Goal: Transaction & Acquisition: Download file/media

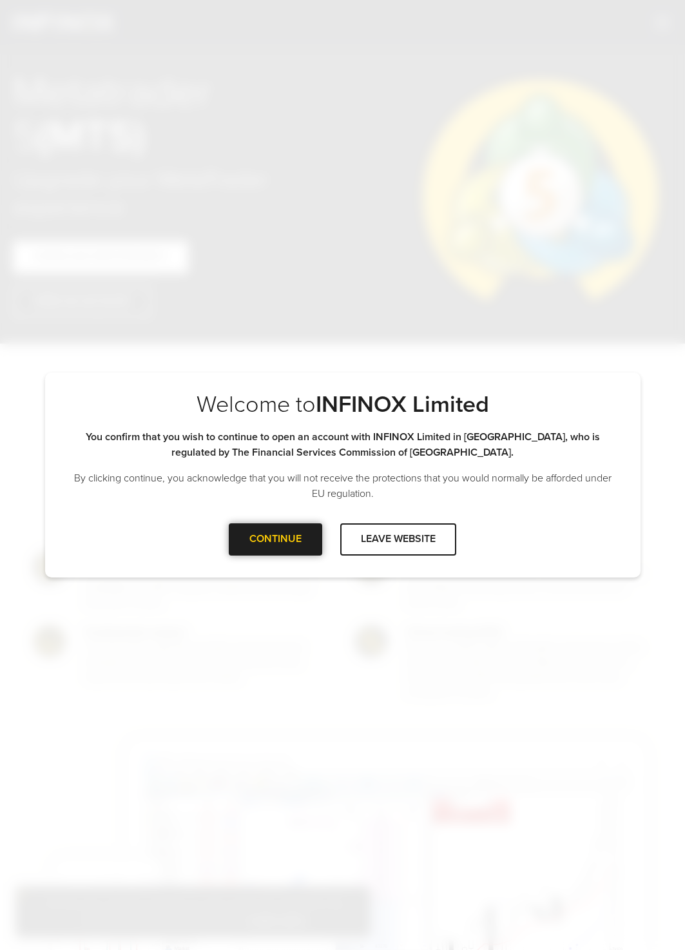
click at [277, 539] on div "CONTINUE" at bounding box center [275, 539] width 93 height 32
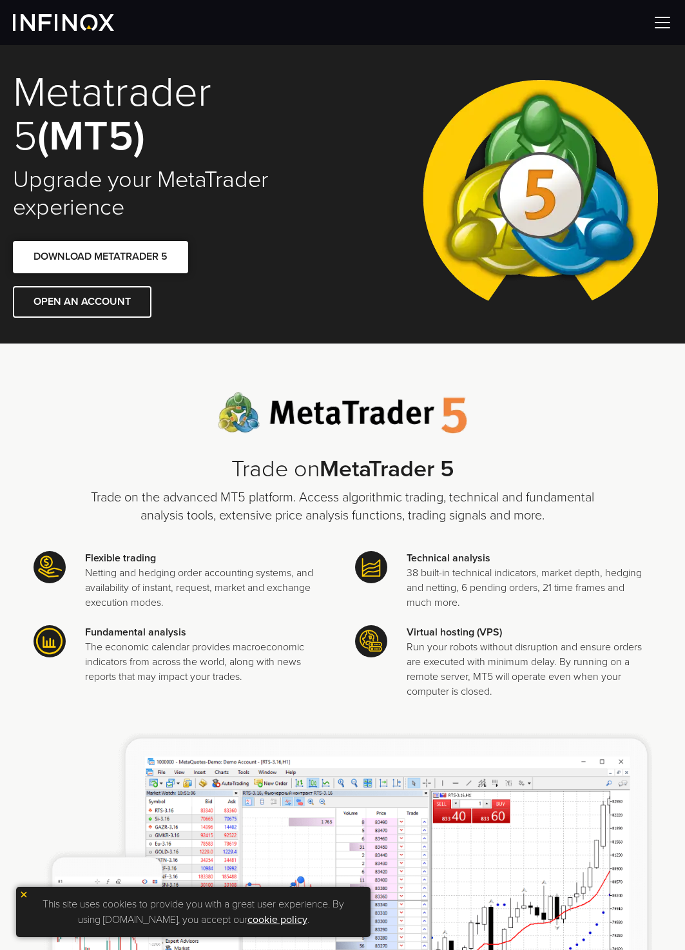
click at [140, 248] on link "DOWNLOAD METATRADER 5" at bounding box center [100, 257] width 175 height 32
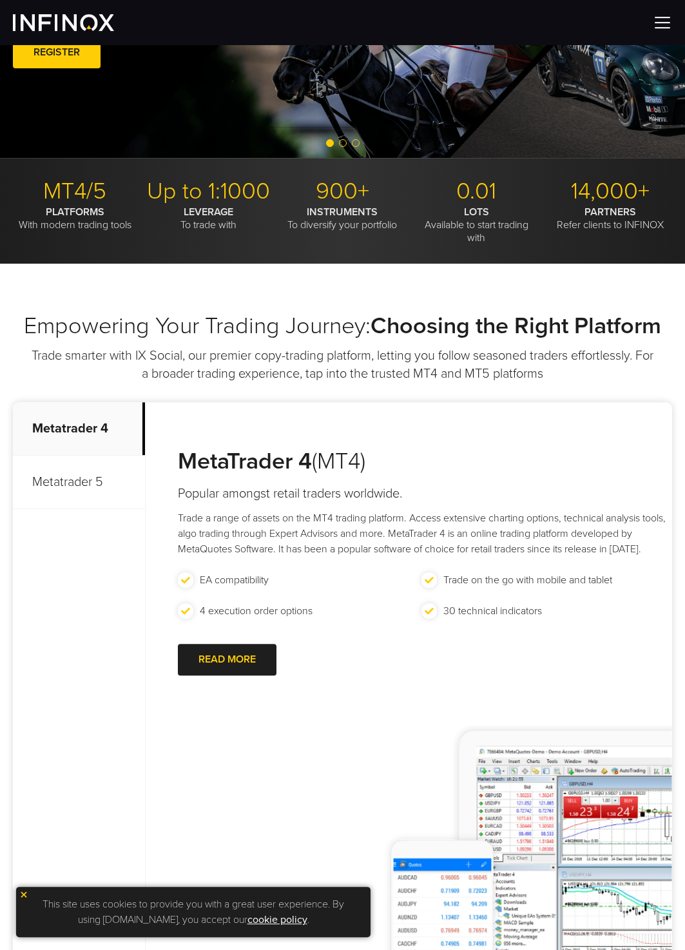
scroll to position [263, 0]
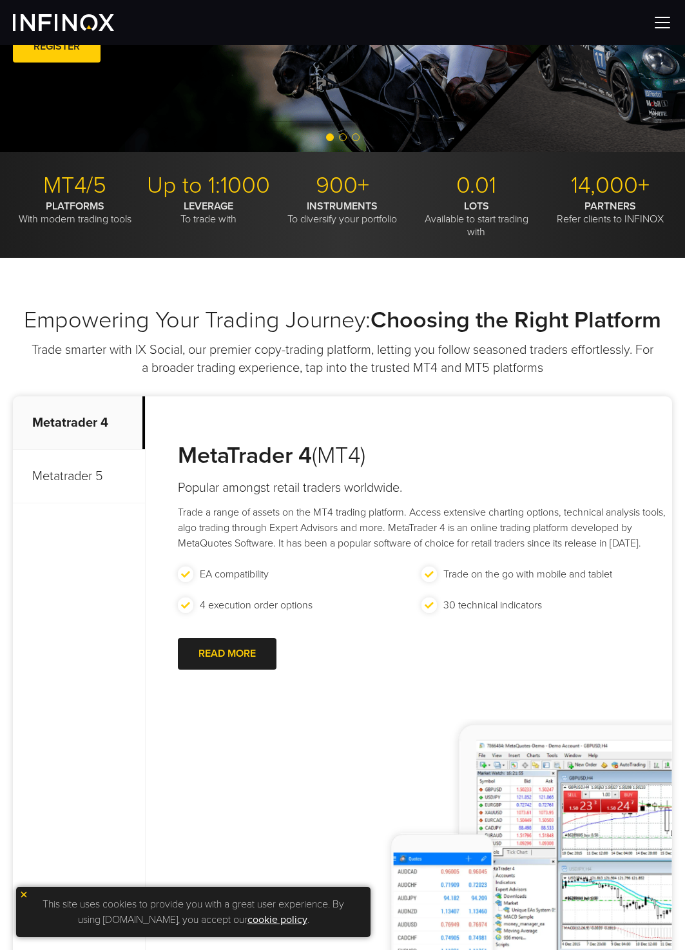
click at [89, 473] on p "Metatrader 5" at bounding box center [79, 477] width 132 height 54
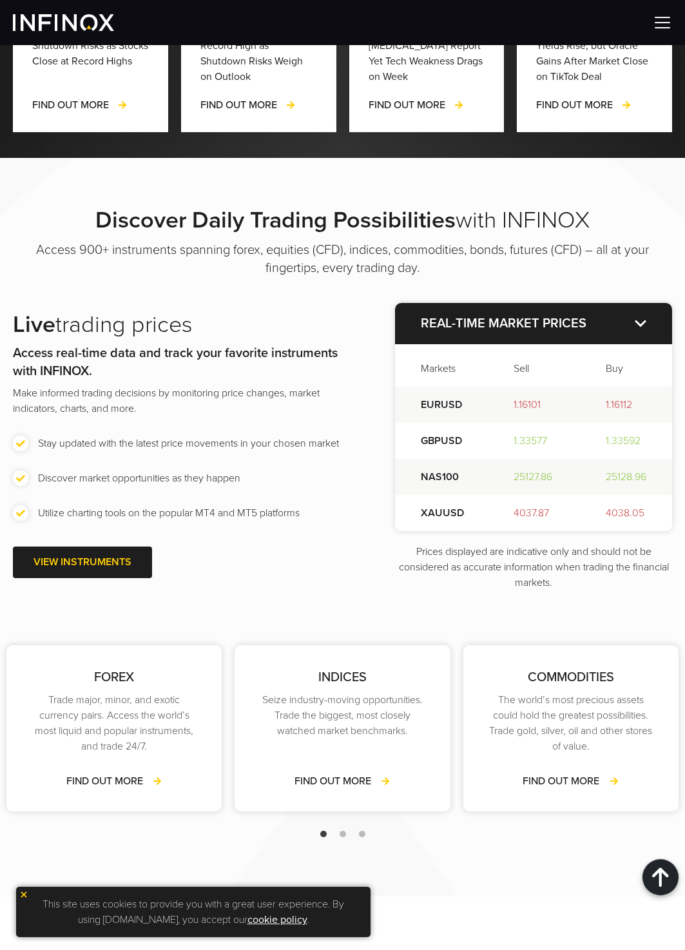
scroll to position [1578, 0]
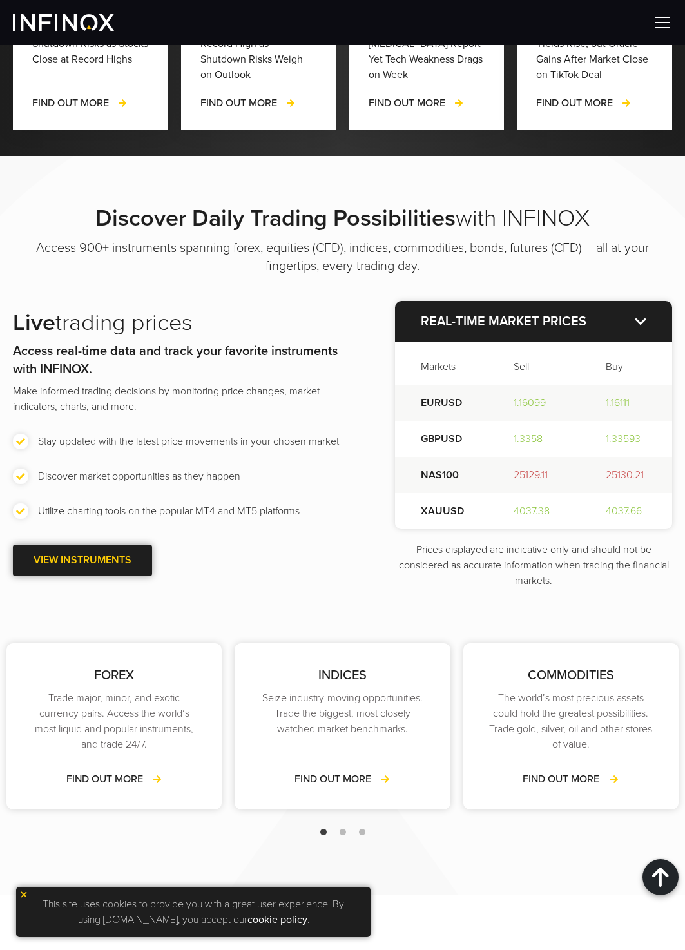
click at [83, 560] on span at bounding box center [83, 560] width 0 height 0
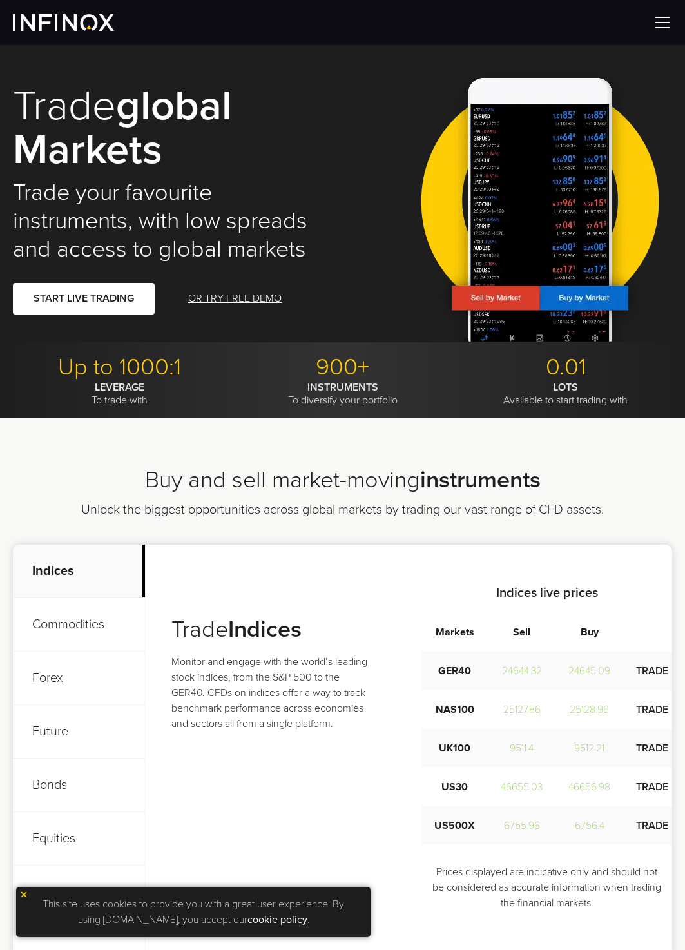
click at [658, 25] on img at bounding box center [662, 22] width 19 height 19
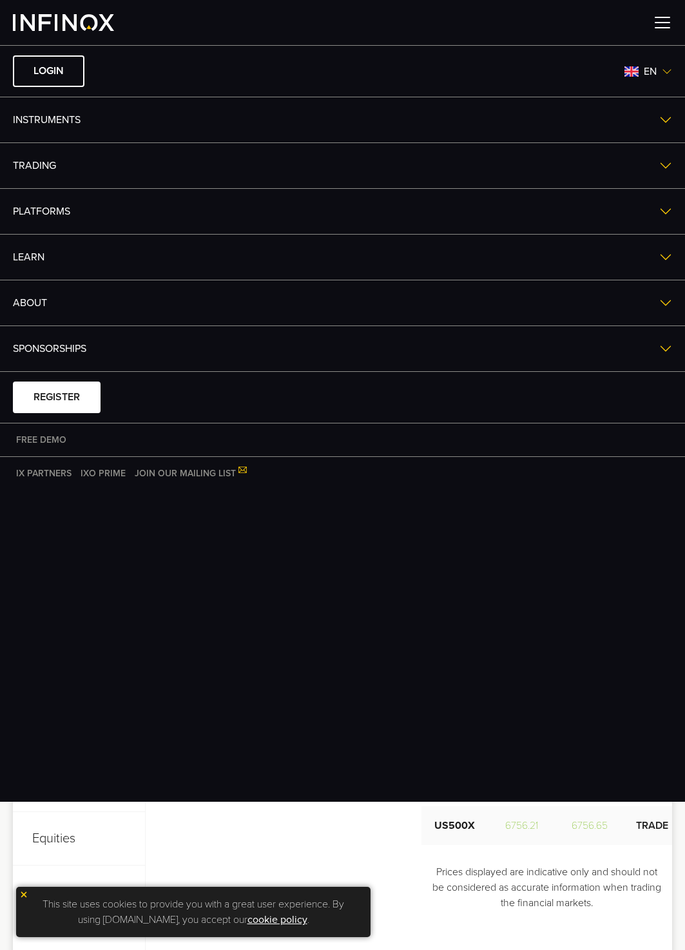
click at [52, 121] on link "Instruments" at bounding box center [342, 119] width 685 height 45
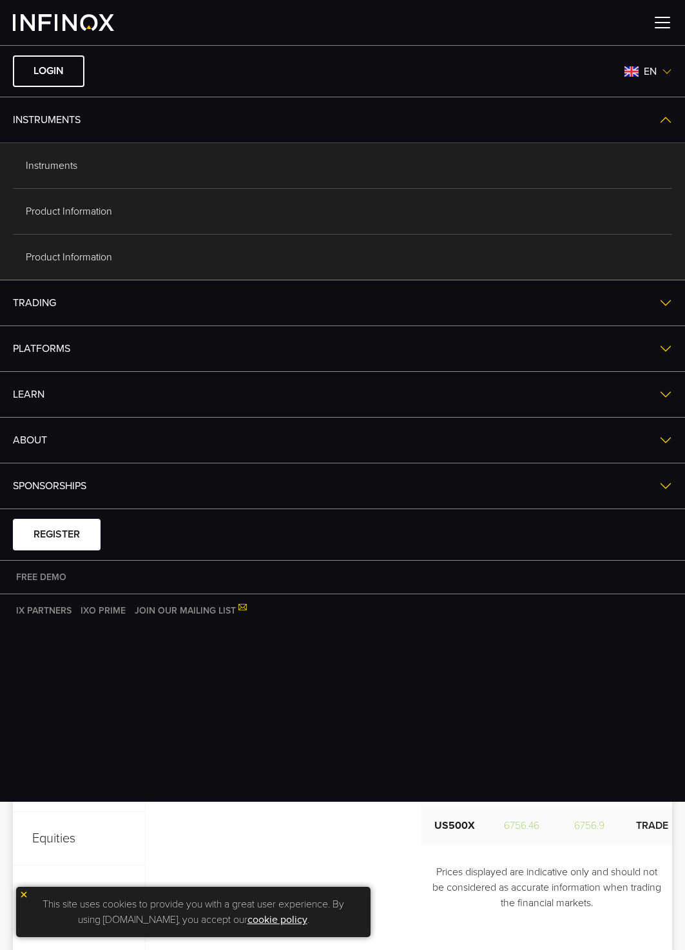
click at [52, 121] on link "Instruments" at bounding box center [342, 119] width 685 height 45
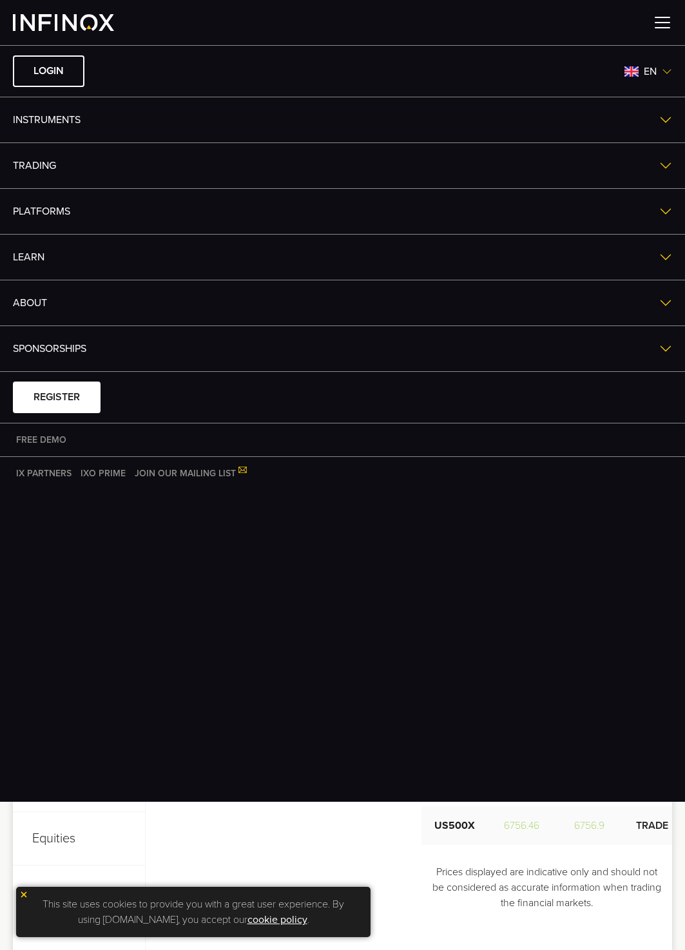
click at [46, 159] on link "TRADING" at bounding box center [342, 165] width 685 height 45
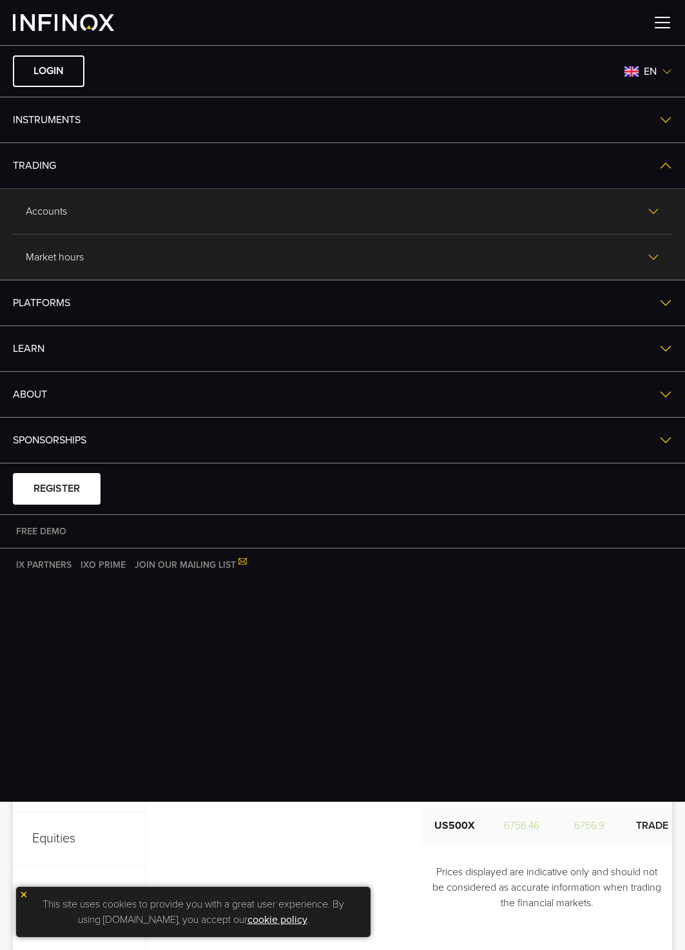
click at [46, 210] on link "Accounts" at bounding box center [342, 211] width 659 height 45
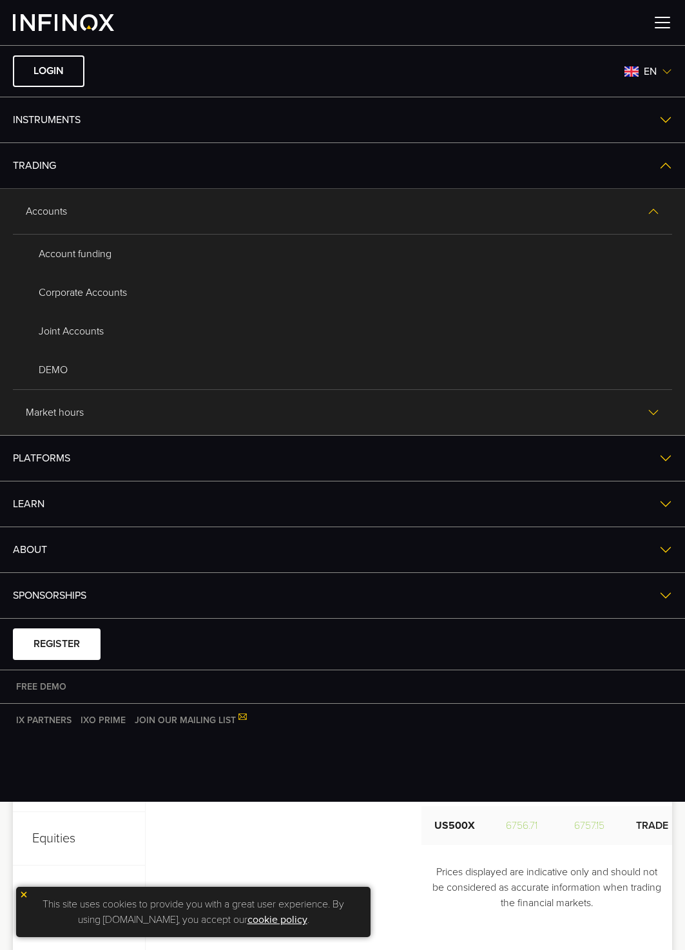
click at [65, 218] on link "Accounts" at bounding box center [342, 211] width 659 height 45
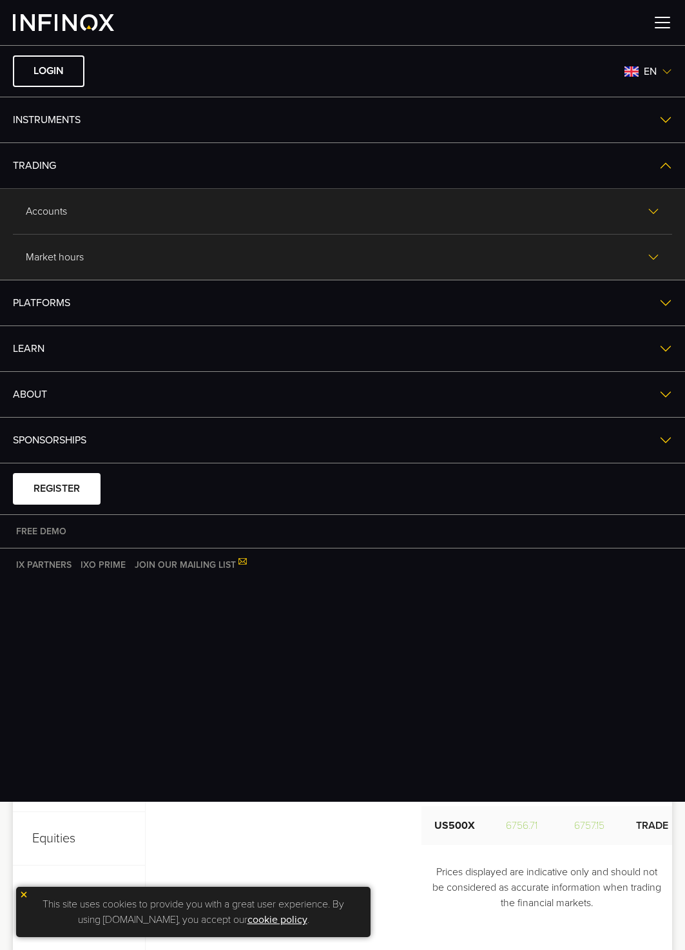
click at [66, 217] on link "Accounts" at bounding box center [342, 211] width 659 height 45
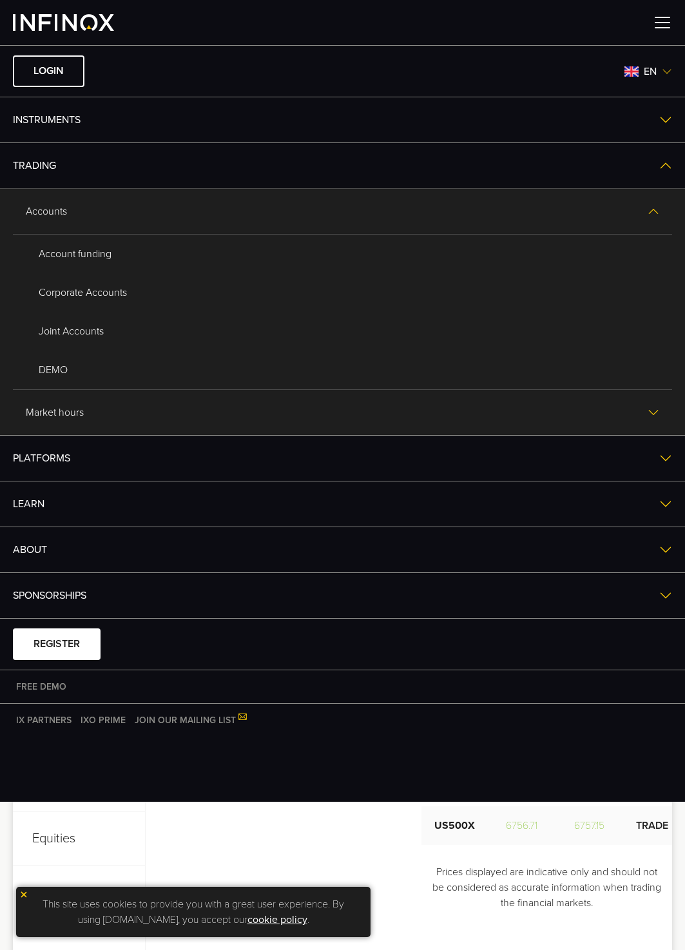
click at [79, 257] on link "Account funding" at bounding box center [343, 254] width 634 height 39
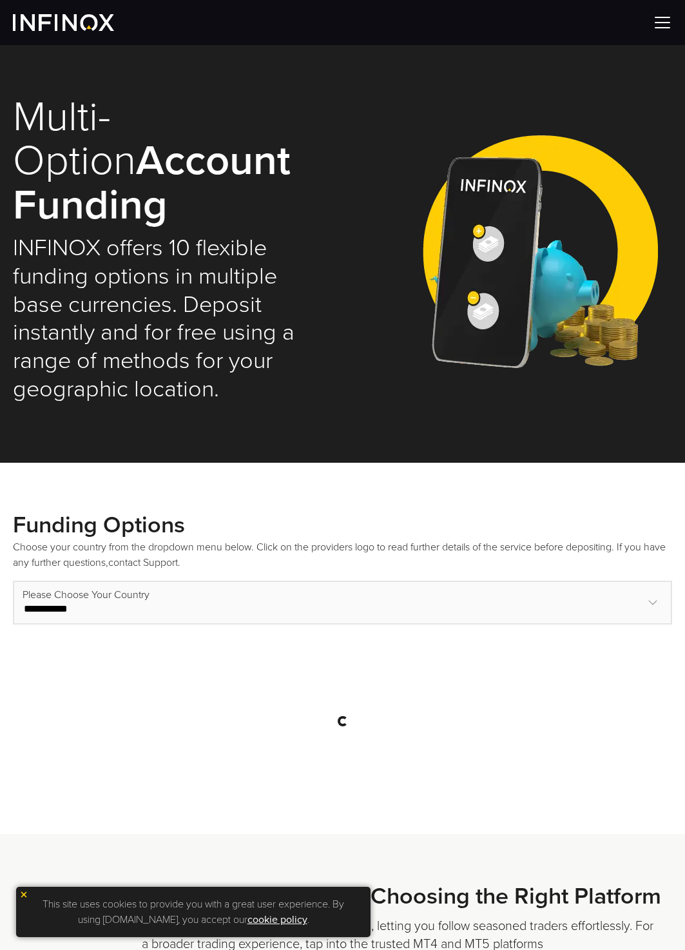
select select "***"
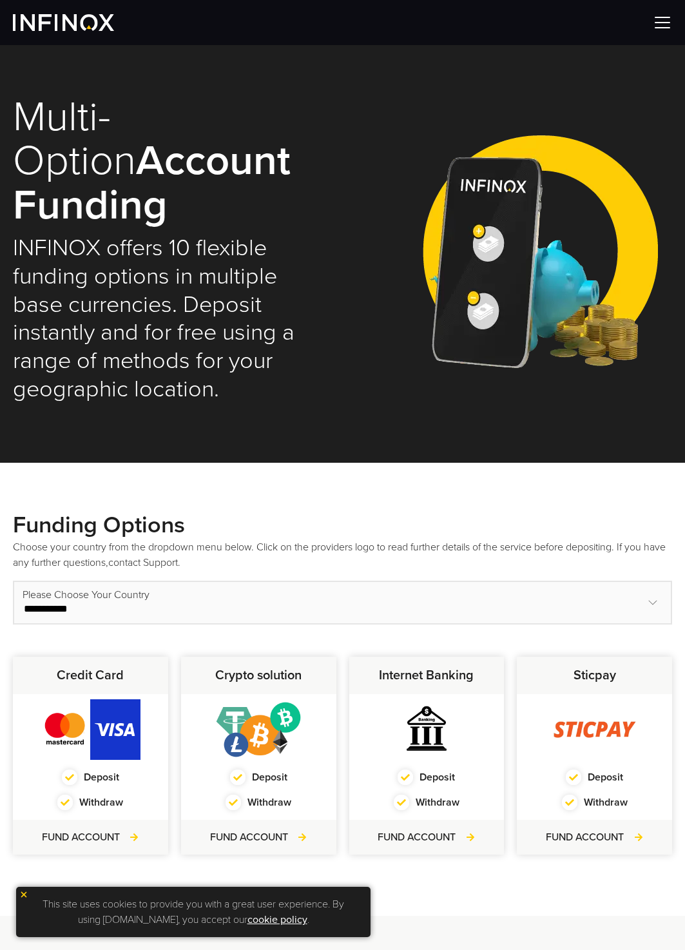
click at [95, 18] on img at bounding box center [63, 22] width 101 height 17
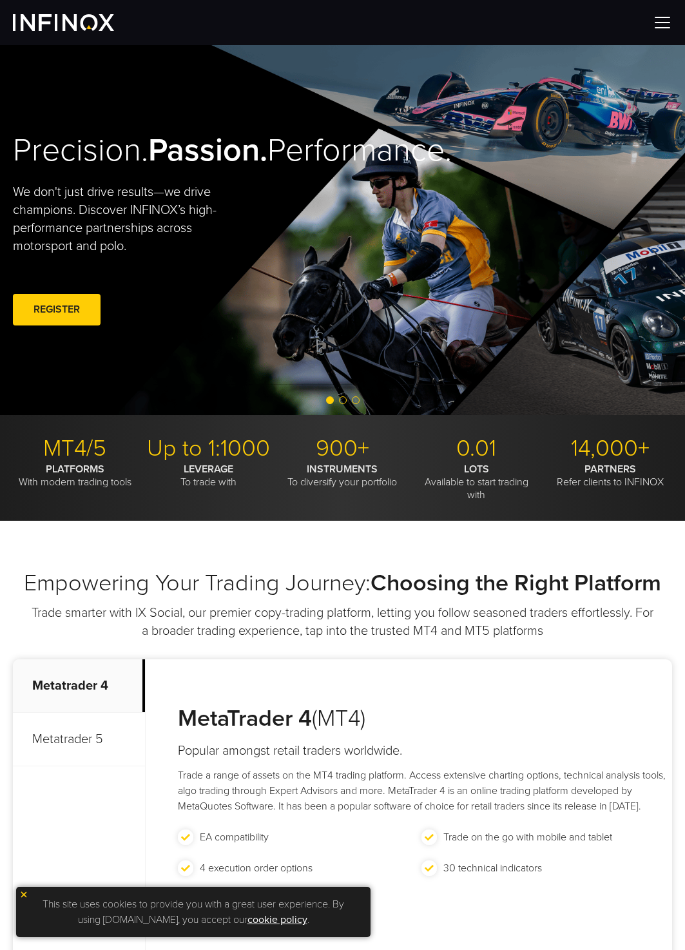
click at [342, 401] on span "Go to slide 2" at bounding box center [343, 400] width 8 height 8
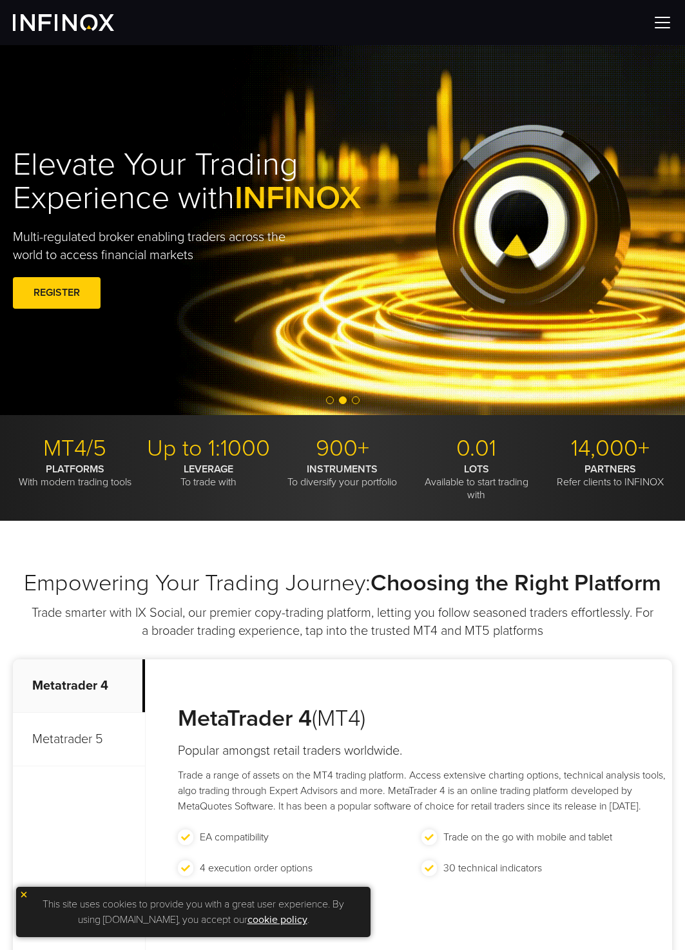
click at [354, 400] on span "Go to slide 3" at bounding box center [356, 400] width 8 height 8
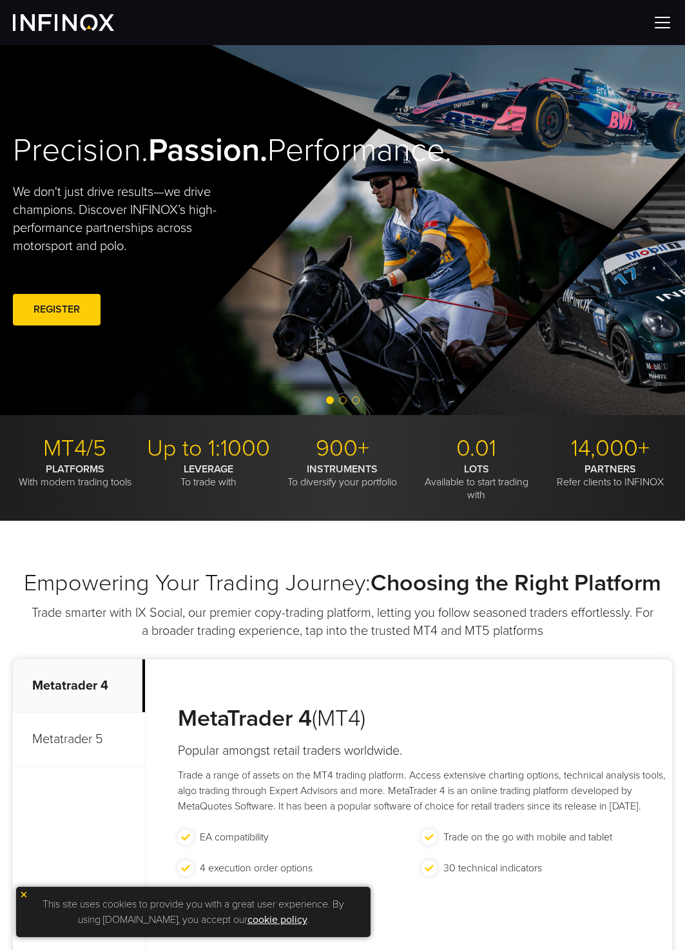
click at [667, 19] on img at bounding box center [662, 22] width 19 height 19
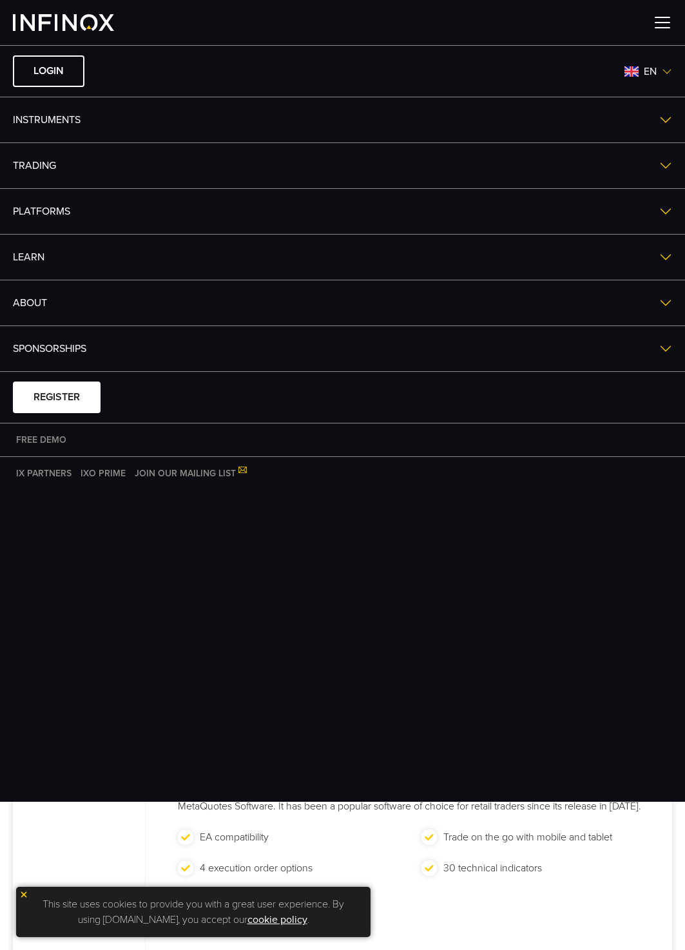
click at [60, 161] on link "TRADING" at bounding box center [342, 165] width 685 height 45
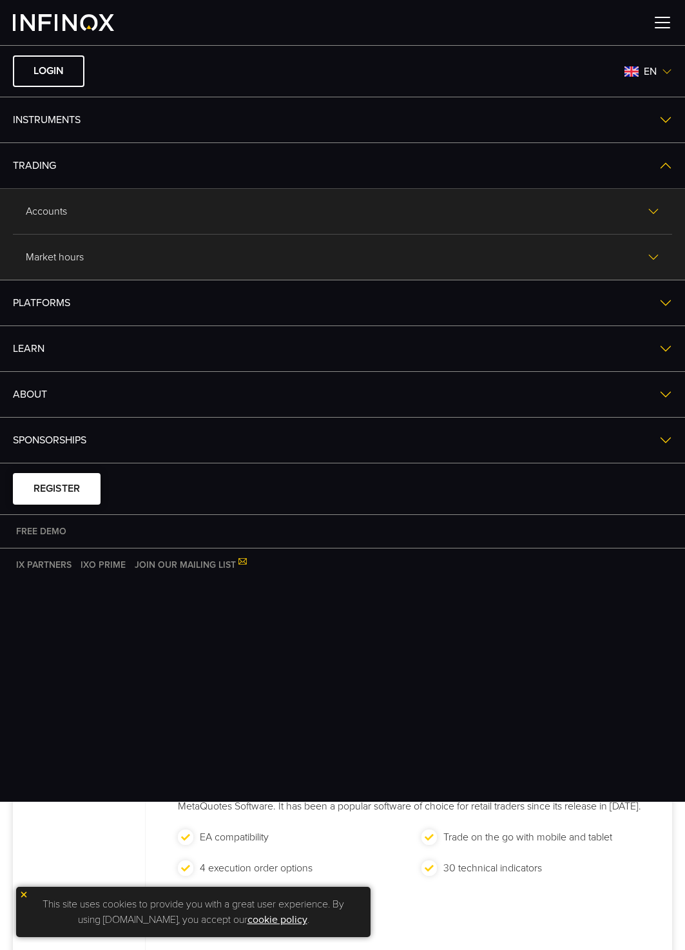
click at [57, 489] on span at bounding box center [57, 489] width 0 height 0
